Goal: Information Seeking & Learning: Learn about a topic

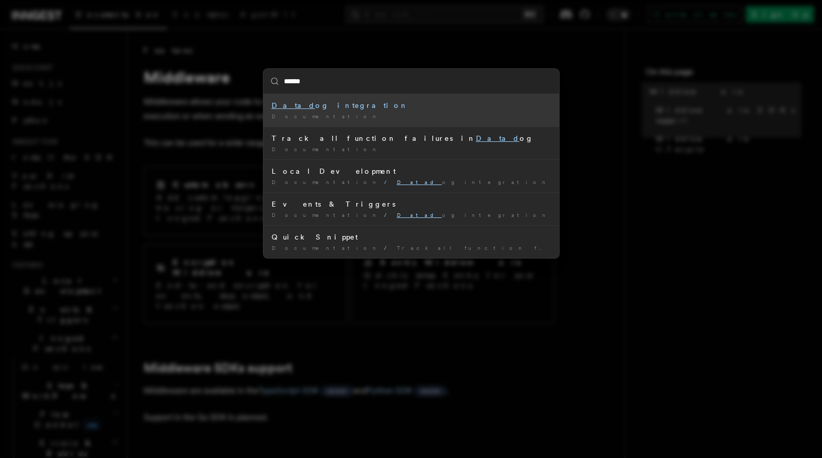
type input "*******"
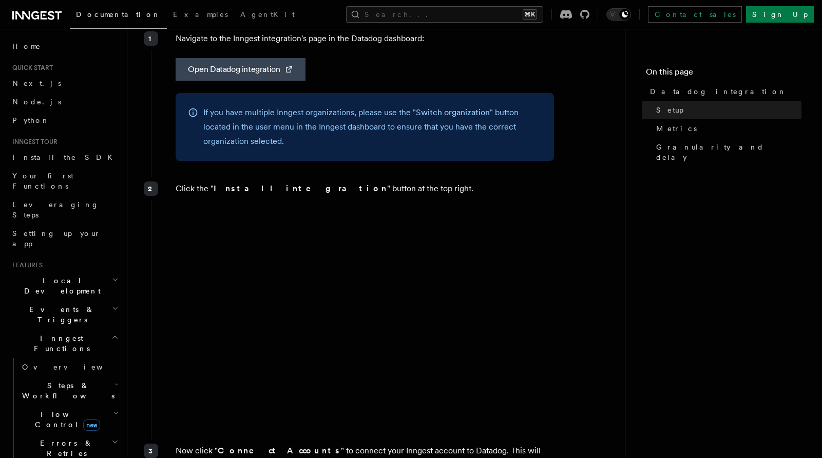
scroll to position [424, 0]
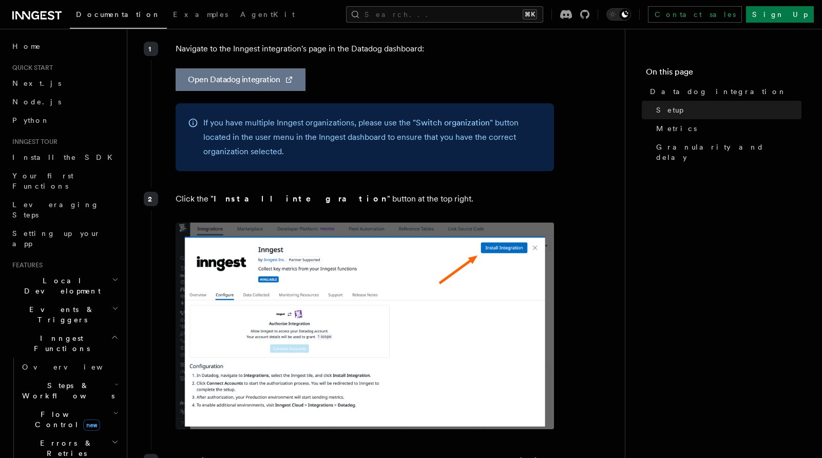
click at [252, 69] on link "Open Datadog integration" at bounding box center [241, 79] width 130 height 23
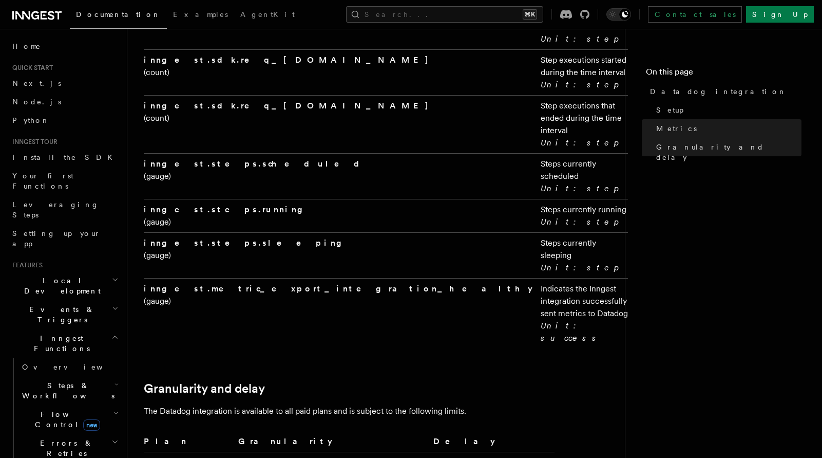
scroll to position [2146, 0]
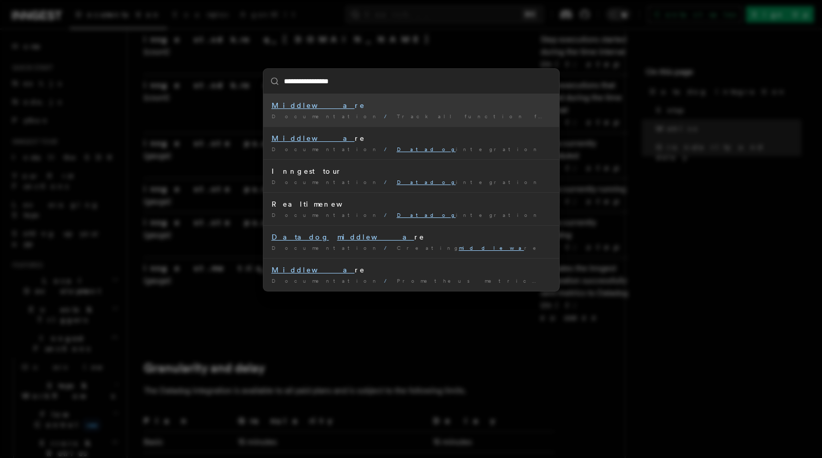
type input "**********"
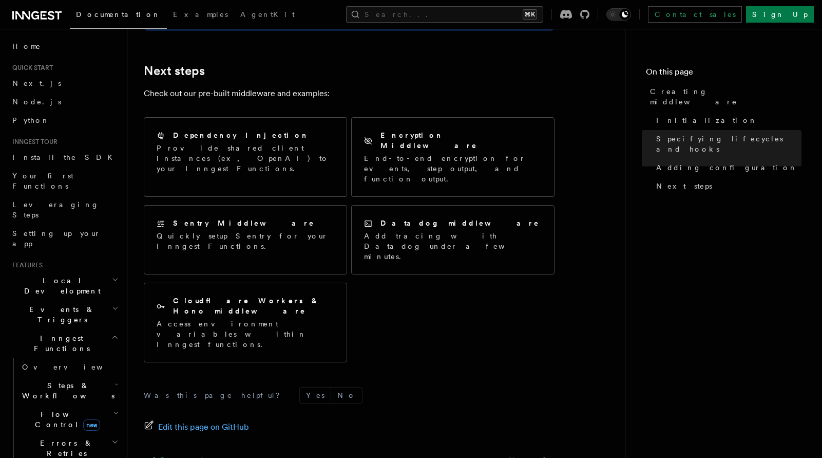
scroll to position [2125, 0]
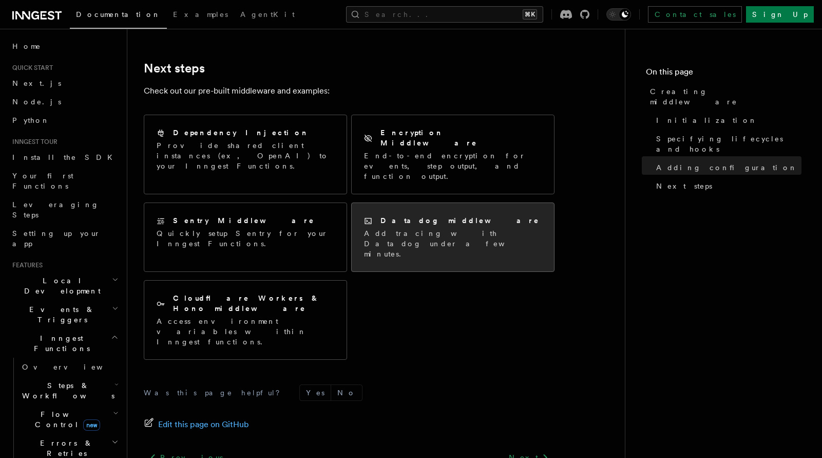
click at [425, 228] on p "Add tracing with Datadog under a few minutes." at bounding box center [453, 243] width 178 height 31
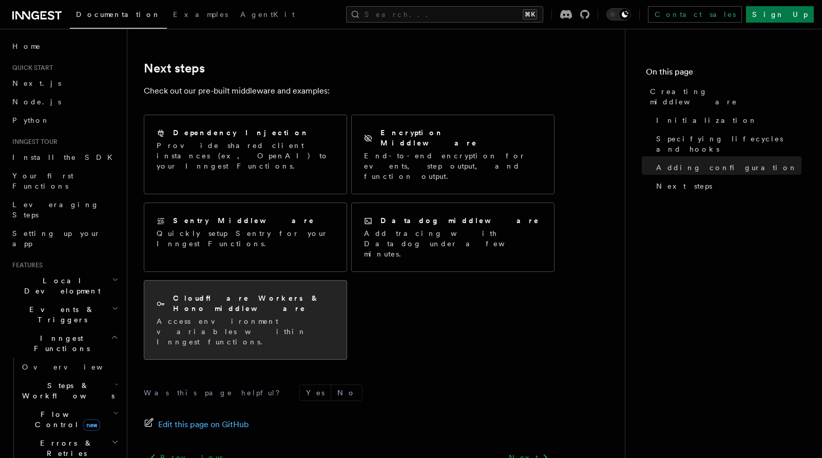
click at [290, 293] on h2 "Cloudflare Workers & Hono middleware" at bounding box center [253, 303] width 161 height 21
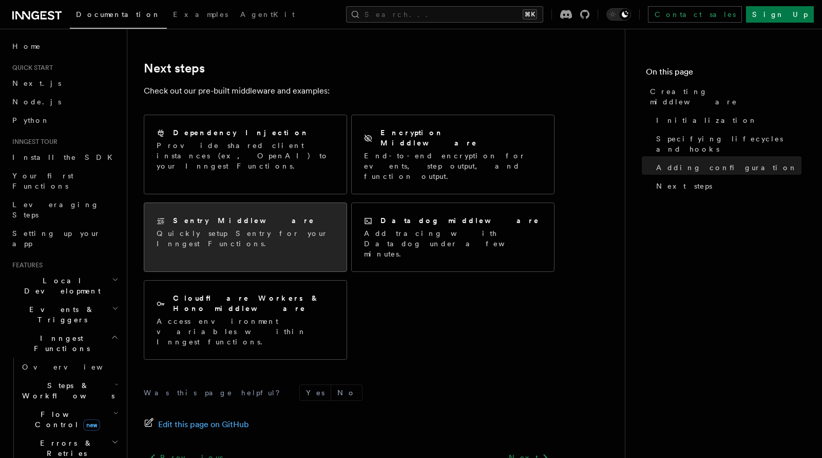
click at [260, 215] on div "Sentry Middleware Quickly setup Sentry for your Inngest Functions." at bounding box center [246, 231] width 178 height 33
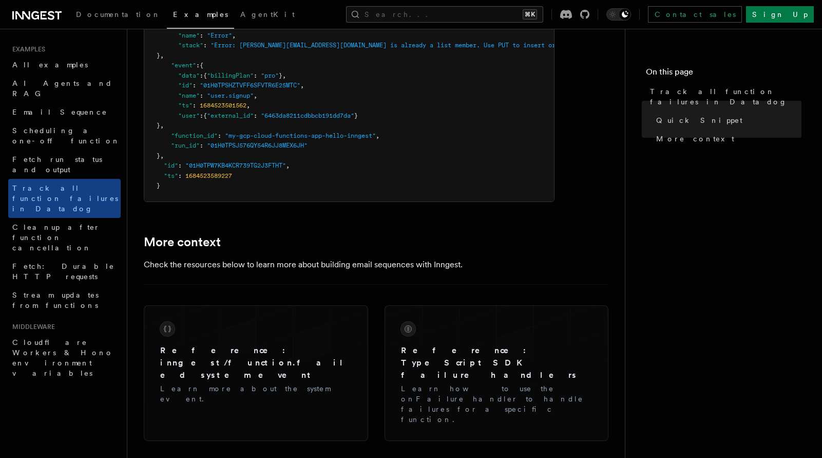
scroll to position [731, 0]
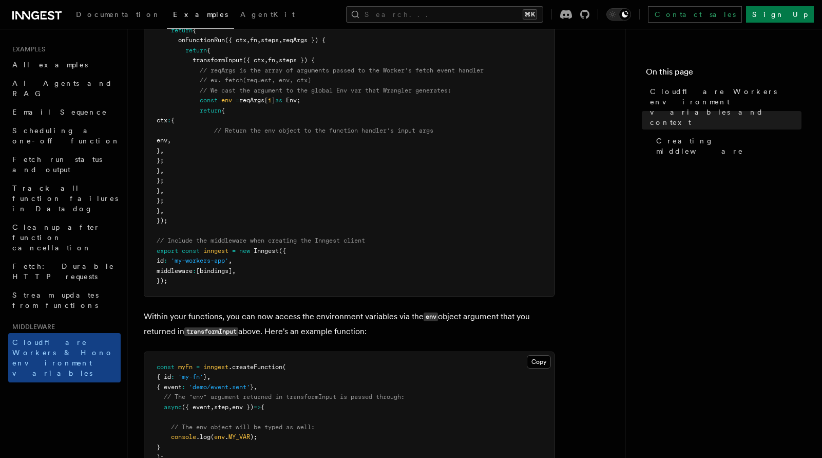
scroll to position [392, 0]
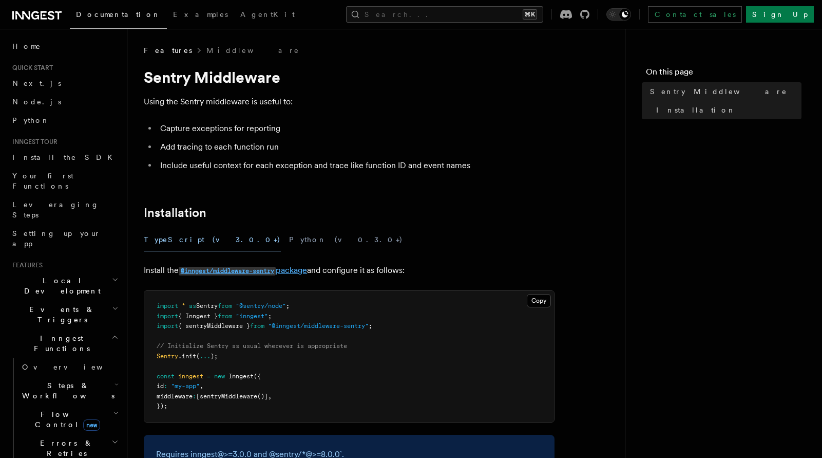
click at [264, 268] on code "@inngest/middleware-sentry" at bounding box center [227, 271] width 97 height 9
